Goal: Find specific page/section: Find specific page/section

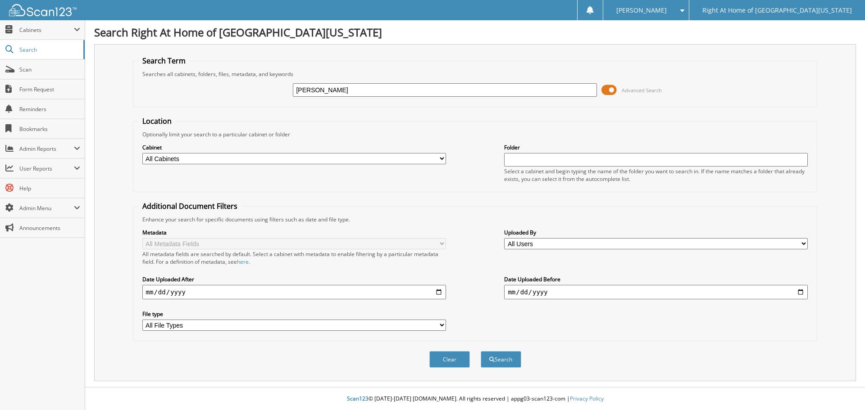
type input "[PERSON_NAME]"
click at [481, 351] on button "Search" at bounding box center [501, 359] width 41 height 17
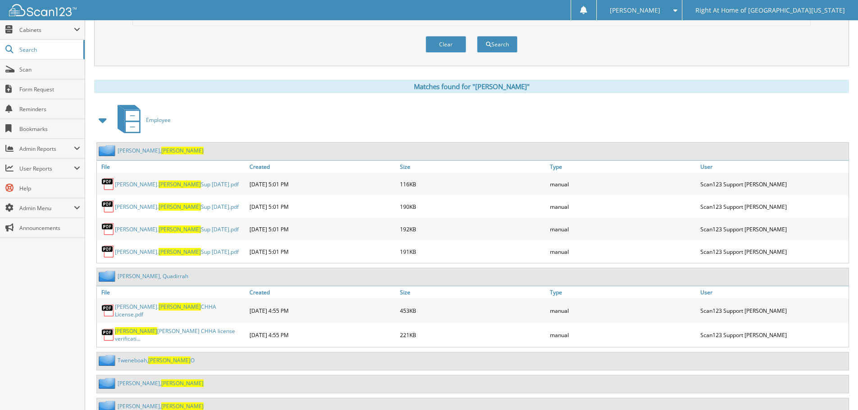
scroll to position [541, 0]
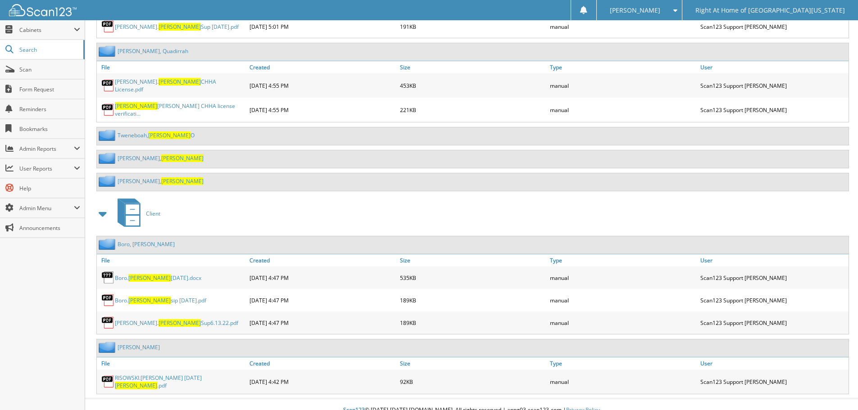
click at [137, 182] on div "Sarfo, Leticia" at bounding box center [150, 181] width 107 height 11
click at [161, 181] on span "Leticia" at bounding box center [182, 182] width 42 height 8
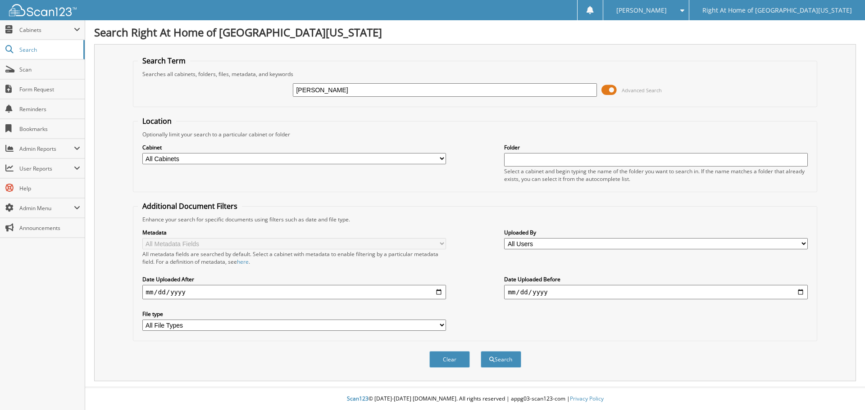
type input "rownak"
click at [481, 351] on button "Search" at bounding box center [501, 359] width 41 height 17
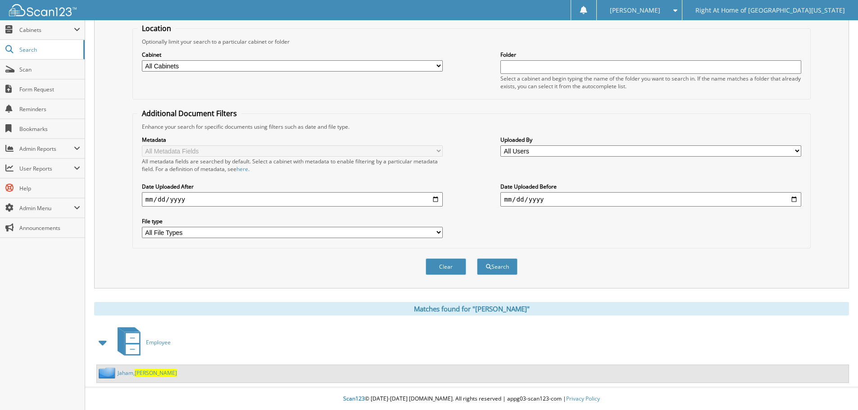
click at [148, 372] on span "Rownak" at bounding box center [156, 373] width 42 height 8
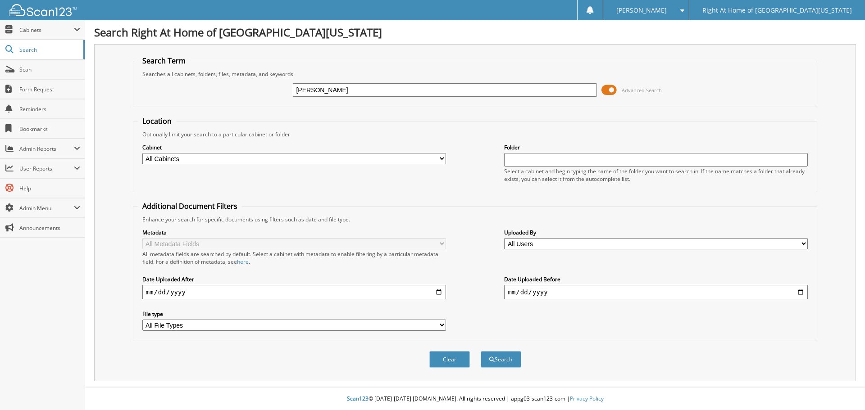
type input "elizabeth otieno"
click at [481, 351] on button "Search" at bounding box center [501, 359] width 41 height 17
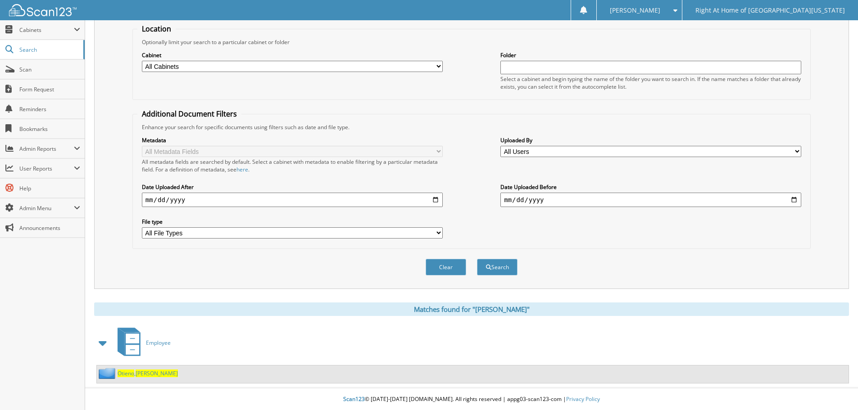
scroll to position [93, 0]
click at [140, 380] on div "Otieno , Elizabeth" at bounding box center [473, 374] width 752 height 18
click at [142, 373] on span "Elizabeth" at bounding box center [157, 373] width 42 height 8
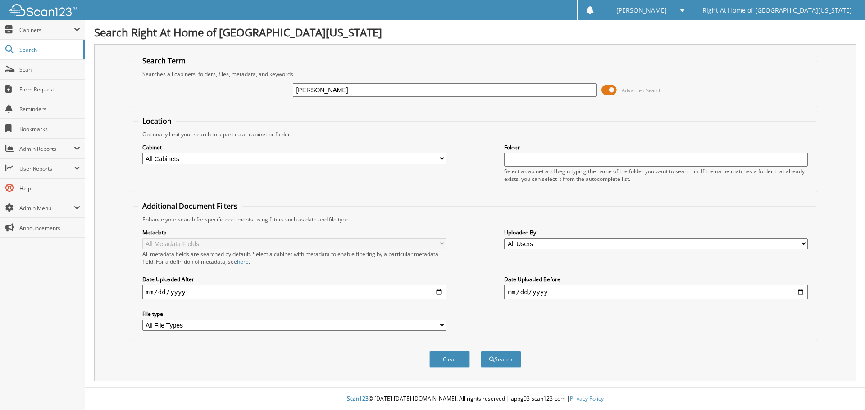
type input "[PERSON_NAME]"
click at [484, 362] on button "Search" at bounding box center [501, 359] width 41 height 17
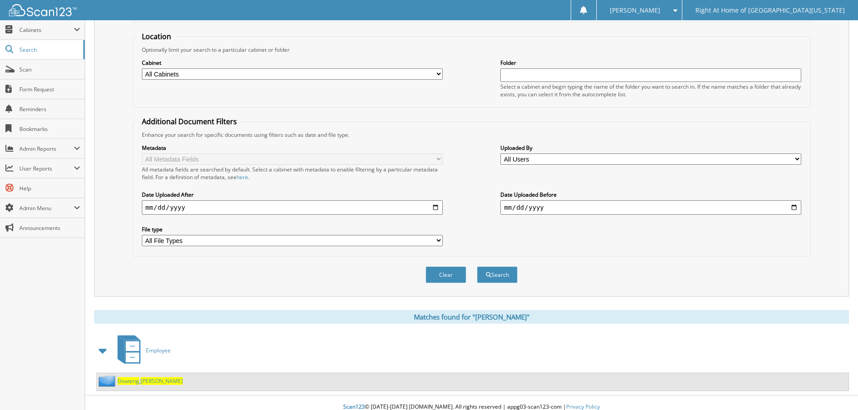
scroll to position [93, 0]
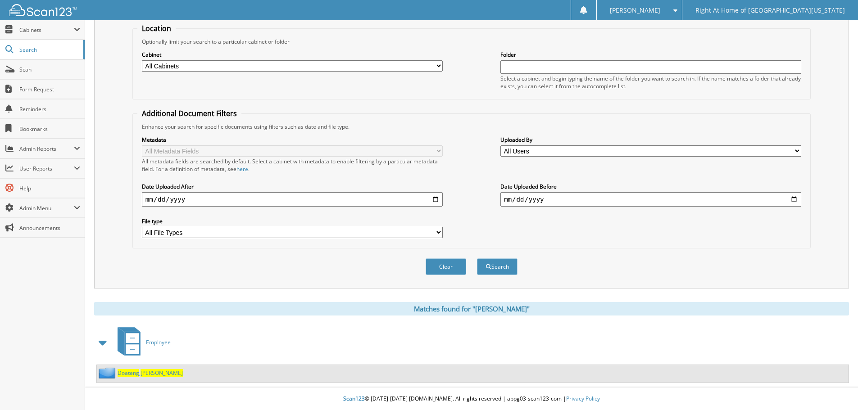
click at [163, 376] on span "[PERSON_NAME]" at bounding box center [162, 373] width 42 height 8
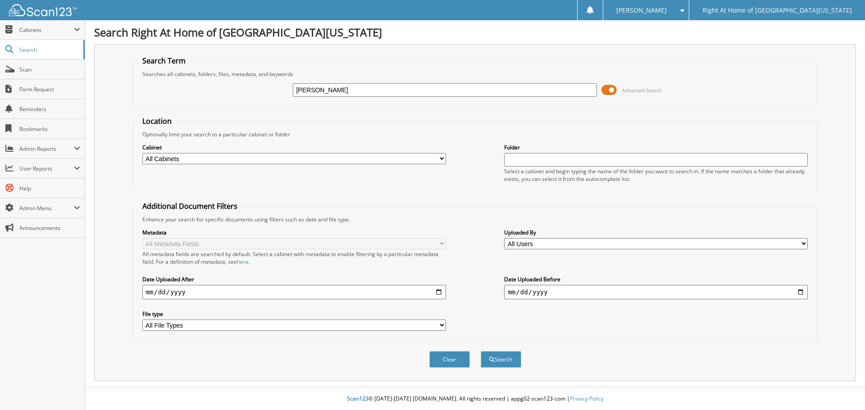
type input "[PERSON_NAME]"
click at [481, 351] on button "Search" at bounding box center [501, 359] width 41 height 17
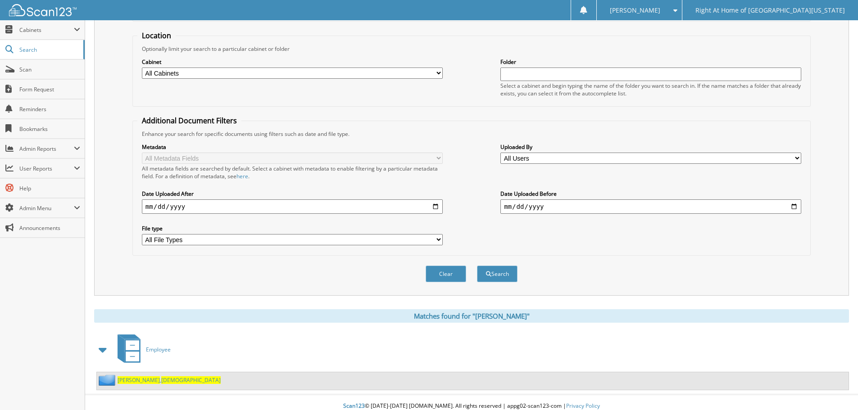
scroll to position [93, 0]
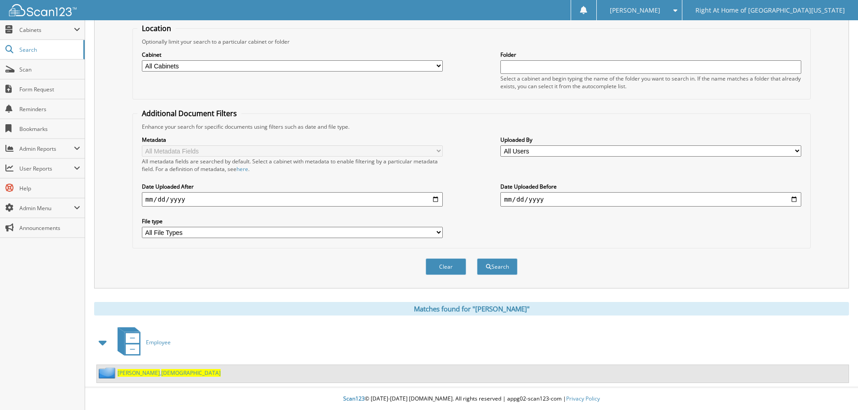
click at [161, 370] on span "Shafaw" at bounding box center [190, 373] width 59 height 8
